Goal: Use online tool/utility: Utilize a website feature to perform a specific function

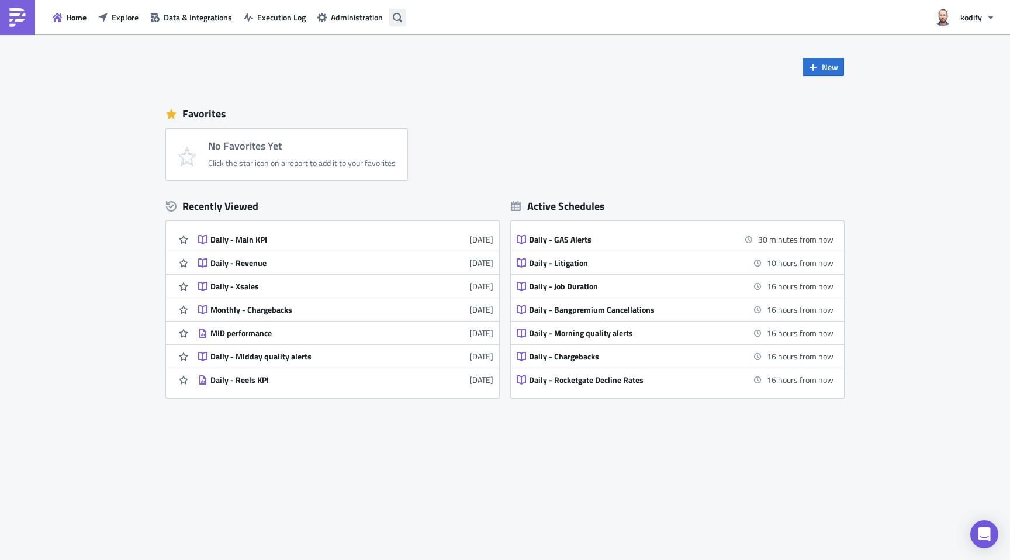
click at [401, 23] on button "button" at bounding box center [398, 18] width 18 height 18
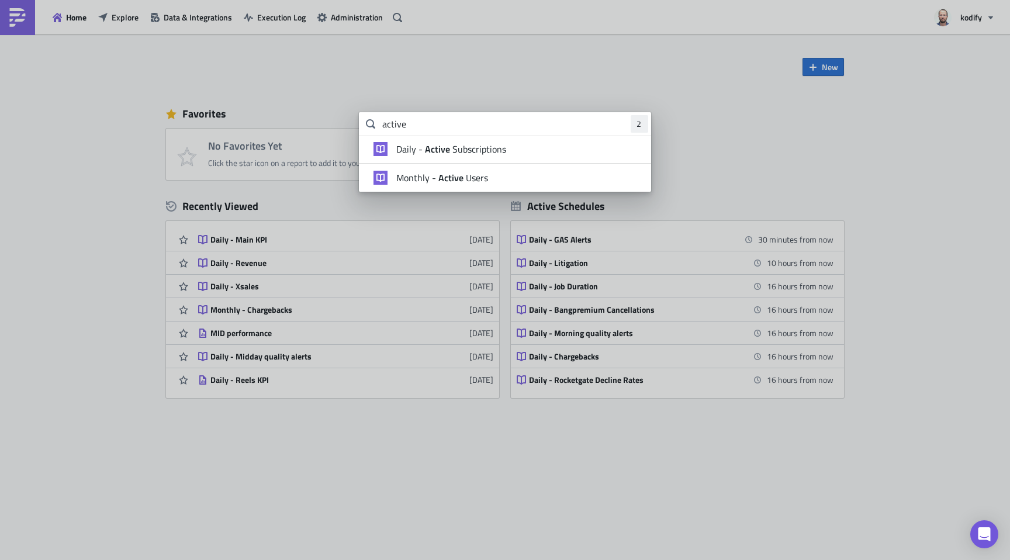
type input "active"
click at [450, 174] on strong "Active" at bounding box center [451, 178] width 30 height 14
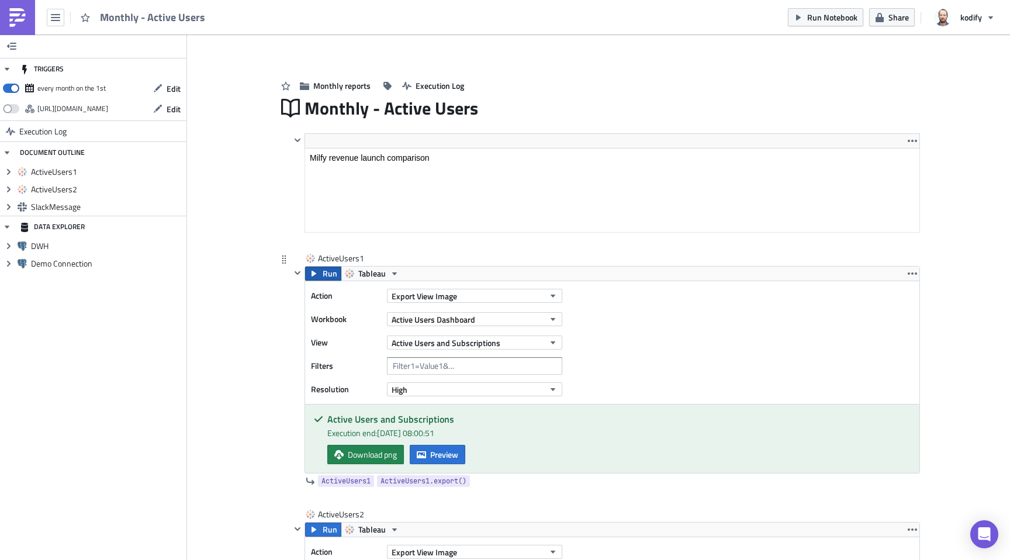
click at [323, 276] on span "Run" at bounding box center [330, 273] width 15 height 14
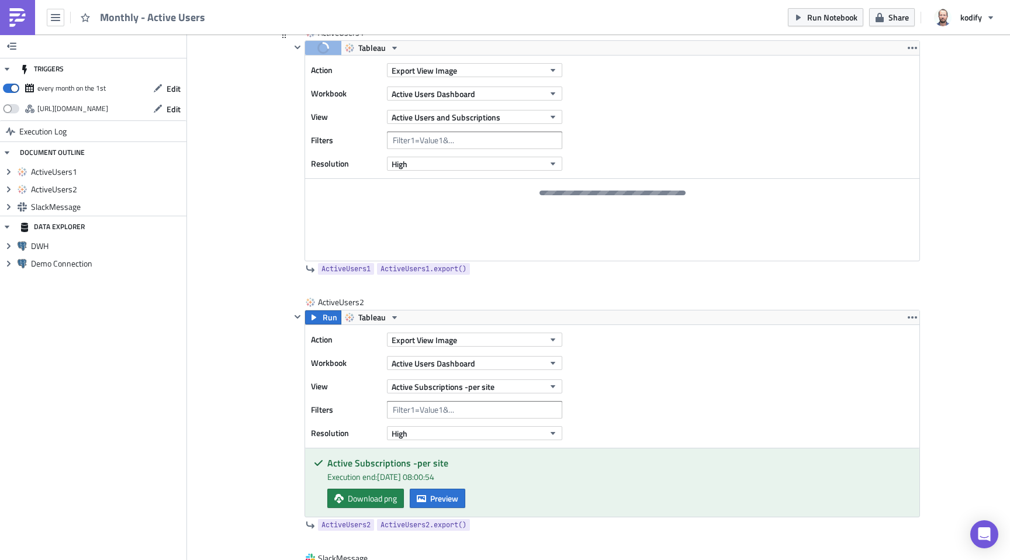
scroll to position [403, 0]
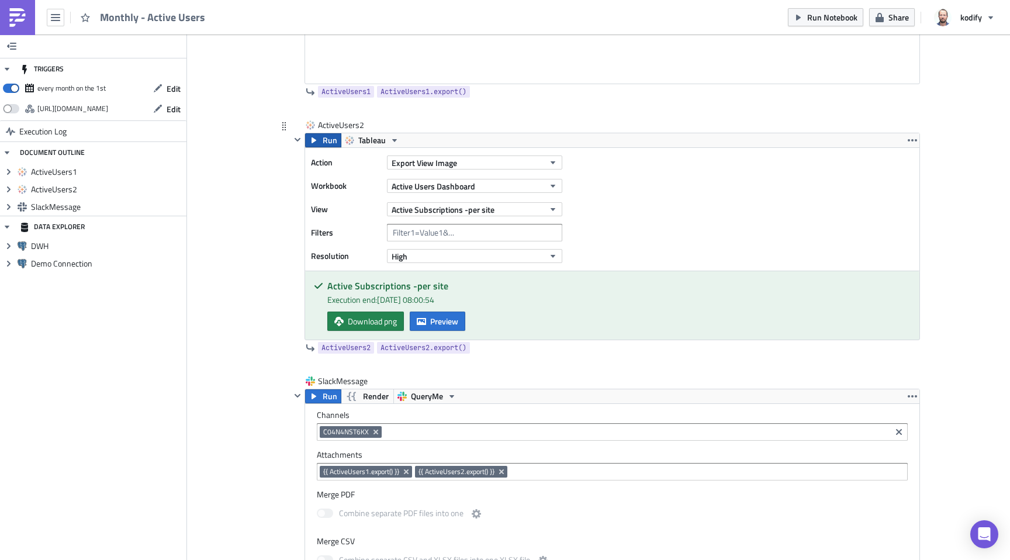
click at [317, 143] on button "Run" at bounding box center [323, 140] width 36 height 14
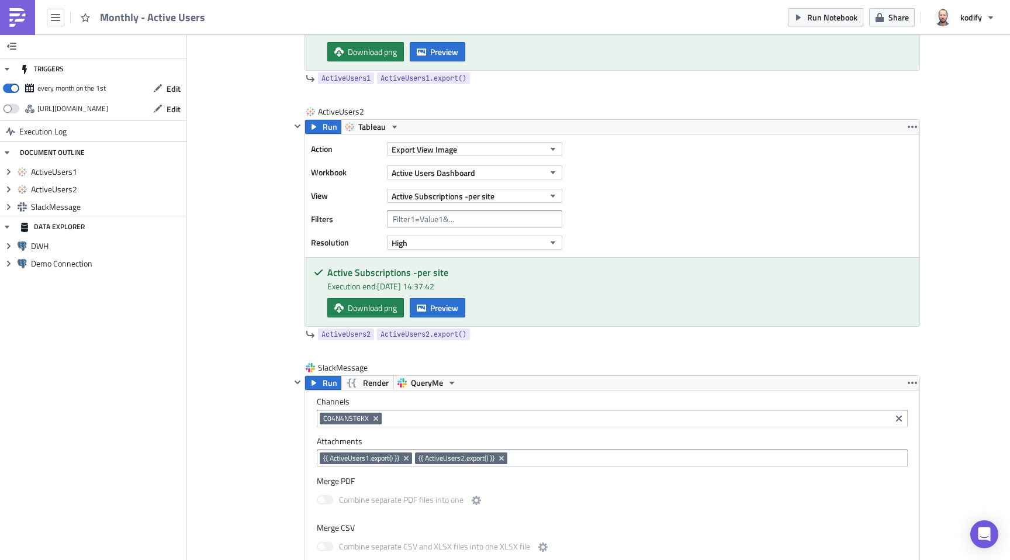
scroll to position [499, 0]
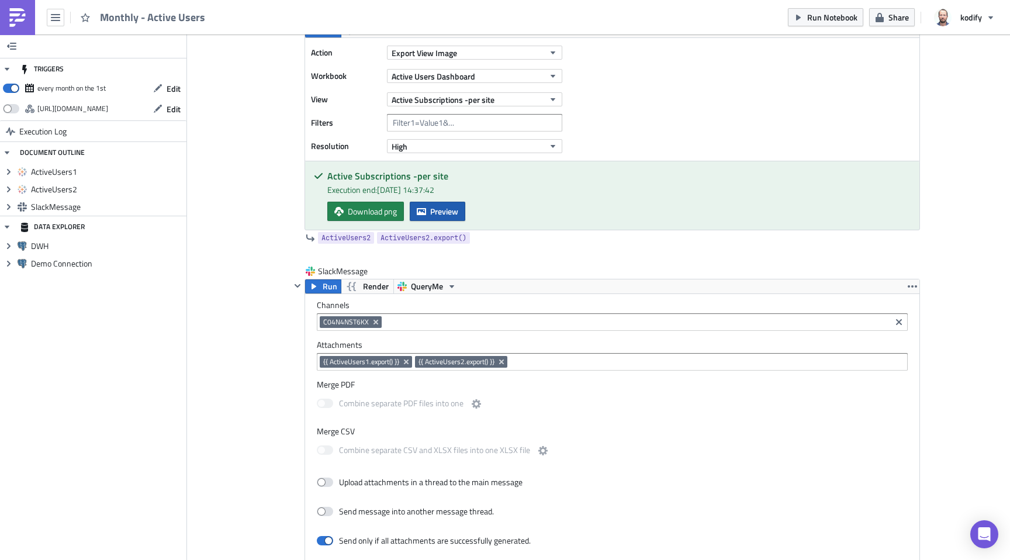
click at [441, 209] on span "Preview" at bounding box center [444, 211] width 28 height 12
click at [326, 286] on span "Run" at bounding box center [330, 286] width 15 height 14
